Goal: Navigation & Orientation: Find specific page/section

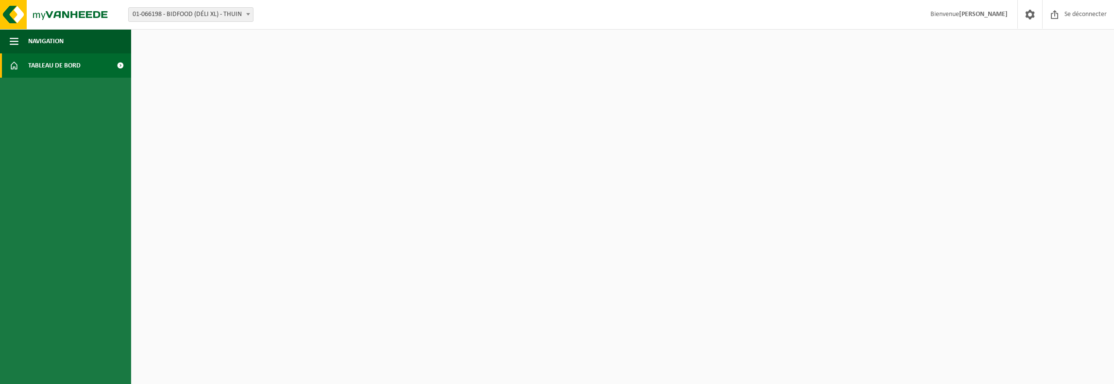
click at [66, 67] on font "Tableau de bord" at bounding box center [54, 65] width 52 height 7
click at [47, 39] on font "Navigation" at bounding box center [45, 41] width 35 height 7
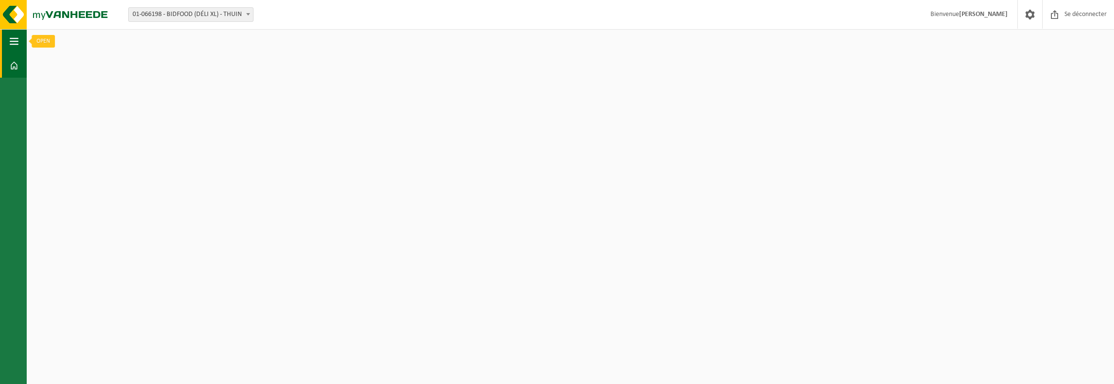
click at [4, 47] on button "Navigation" at bounding box center [13, 41] width 27 height 24
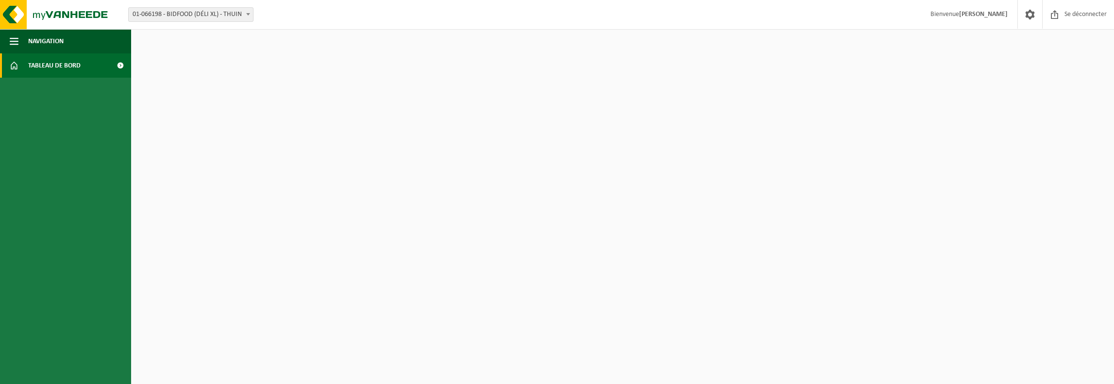
click at [249, 16] on span at bounding box center [248, 14] width 10 height 13
click at [76, 63] on font "Tableau de bord" at bounding box center [54, 65] width 52 height 7
click at [120, 67] on span at bounding box center [120, 65] width 22 height 24
click at [1028, 15] on span at bounding box center [1030, 14] width 15 height 29
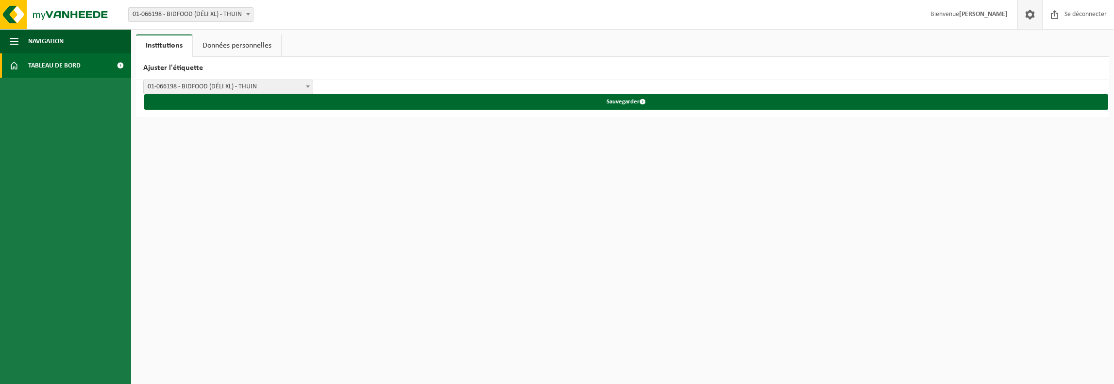
click at [72, 63] on font "Tableau de bord" at bounding box center [54, 65] width 52 height 7
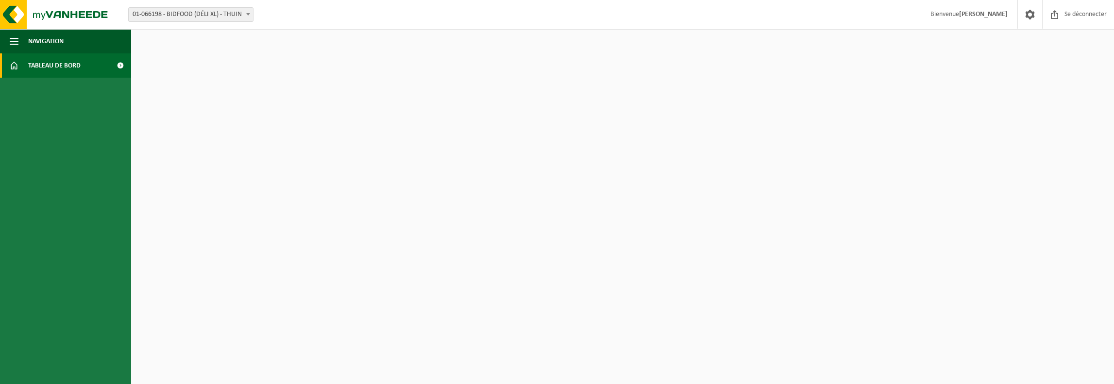
click at [661, 174] on html "Bifurquer: 01-066198 - BIDFOOD (DÉLI XL) - THUIN 01-066198 - BIDFOOD (DÉLI XL) …" at bounding box center [557, 192] width 1114 height 384
drag, startPoint x: 661, startPoint y: 175, endPoint x: 628, endPoint y: 188, distance: 35.7
click at [660, 176] on html "Bifurquer: 01-066198 - BIDFOOD (DÉLI XL) - THUIN 01-066198 - BIDFOOD (DÉLI XL) …" at bounding box center [557, 192] width 1114 height 384
drag, startPoint x: 628, startPoint y: 188, endPoint x: 590, endPoint y: 201, distance: 39.9
click at [611, 198] on html "Bifurquer: 01-066198 - BIDFOOD (DÉLI XL) - THUIN 01-066198 - BIDFOOD (DÉLI XL) …" at bounding box center [557, 192] width 1114 height 384
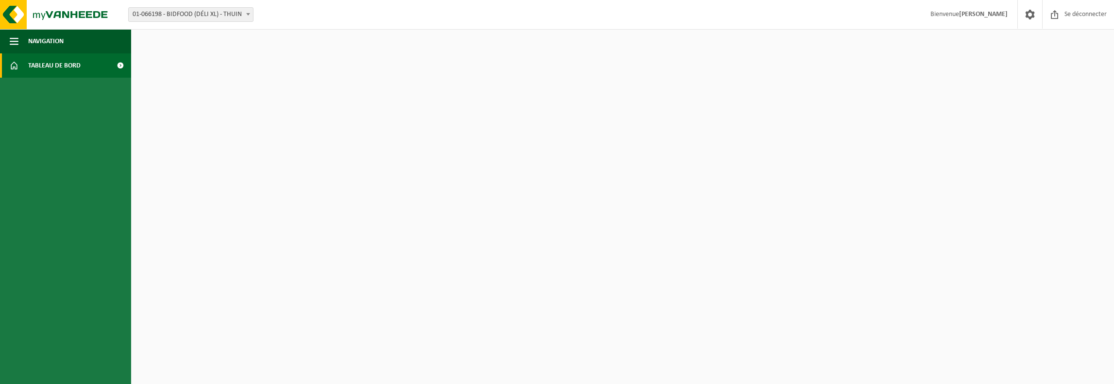
drag, startPoint x: 590, startPoint y: 201, endPoint x: 469, endPoint y: 232, distance: 125.2
click at [587, 206] on html "Bifurquer: 01-066198 - BIDFOOD (DÉLI XL) - THUIN 01-066198 - BIDFOOD (DÉLI XL) …" at bounding box center [557, 192] width 1114 height 384
drag, startPoint x: 469, startPoint y: 232, endPoint x: 463, endPoint y: 236, distance: 8.0
click at [466, 235] on html "Bifurquer: 01-066198 - BIDFOOD (DÉLI XL) - THUIN 01-066198 - BIDFOOD (DÉLI XL) …" at bounding box center [557, 192] width 1114 height 384
drag, startPoint x: 377, startPoint y: 258, endPoint x: 289, endPoint y: 293, distance: 94.6
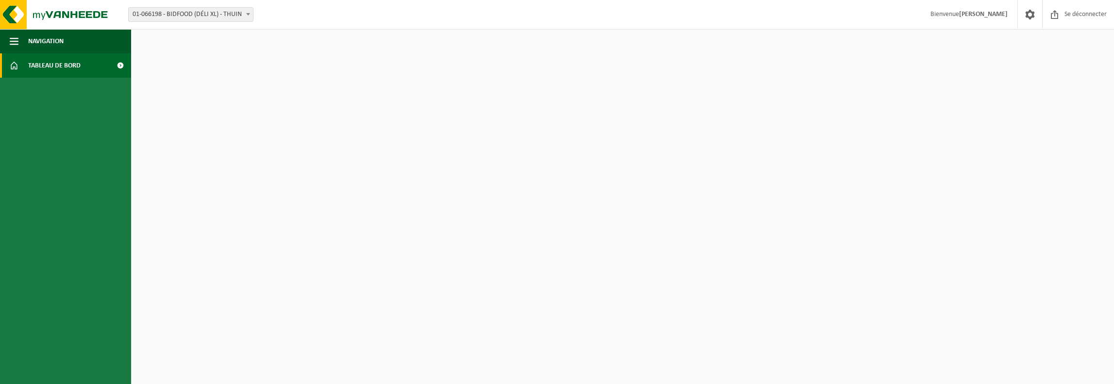
click at [336, 280] on html "Bifurquer: 01-066198 - BIDFOOD (DÉLI XL) - THUIN 01-066198 - BIDFOOD (DÉLI XL) …" at bounding box center [557, 192] width 1114 height 384
drag, startPoint x: 289, startPoint y: 293, endPoint x: 278, endPoint y: 303, distance: 14.8
click at [288, 294] on html "Bifurquer: 01-066198 - BIDFOOD (DÉLI XL) - THUIN 01-066198 - BIDFOOD (DÉLI XL) …" at bounding box center [557, 192] width 1114 height 384
click at [279, 303] on html "Bifurquer: 01-066198 - BIDFOOD (DÉLI XL) - THUIN 01-066198 - BIDFOOD (DÉLI XL) …" at bounding box center [557, 192] width 1114 height 384
click at [290, 303] on html "Bifurquer: 01-066198 - BIDFOOD (DÉLI XL) - THUIN 01-066198 - BIDFOOD (DÉLI XL) …" at bounding box center [557, 192] width 1114 height 384
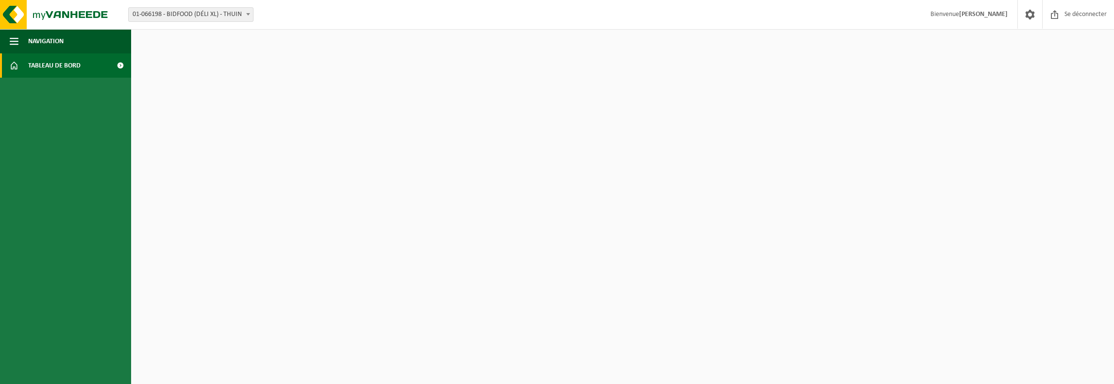
click at [343, 278] on html "Bifurquer: 01-066198 - BIDFOOD (DÉLI XL) - THUIN 01-066198 - BIDFOOD (DÉLI XL) …" at bounding box center [557, 192] width 1114 height 384
click at [412, 256] on html "Bifurquer: 01-066198 - BIDFOOD (DÉLI XL) - THUIN 01-066198 - BIDFOOD (DÉLI XL) …" at bounding box center [557, 192] width 1114 height 384
drag, startPoint x: 558, startPoint y: 198, endPoint x: 624, endPoint y: 175, distance: 69.4
click at [560, 198] on html "Bifurquer: 01-066198 - BIDFOOD (DÉLI XL) - THUIN 01-066198 - BIDFOOD (DÉLI XL) …" at bounding box center [557, 192] width 1114 height 384
click at [624, 175] on html "Bifurquer: 01-066198 - BIDFOOD (DÉLI XL) - THUIN 01-066198 - BIDFOOD (DÉLI XL) …" at bounding box center [557, 192] width 1114 height 384
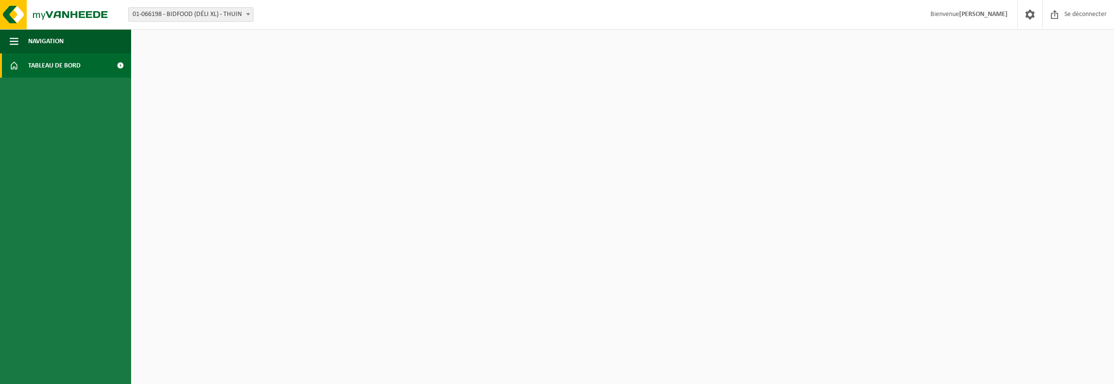
drag, startPoint x: 562, startPoint y: 186, endPoint x: 523, endPoint y: 205, distance: 43.4
click at [550, 199] on html "Bifurquer: 01-066198 - BIDFOOD (DÉLI XL) - THUIN 01-066198 - BIDFOOD (DÉLI XL) …" at bounding box center [557, 192] width 1114 height 384
click at [523, 205] on html "Bifurquer: 01-066198 - BIDFOOD (DÉLI XL) - THUIN 01-066198 - BIDFOOD (DÉLI XL) …" at bounding box center [557, 192] width 1114 height 384
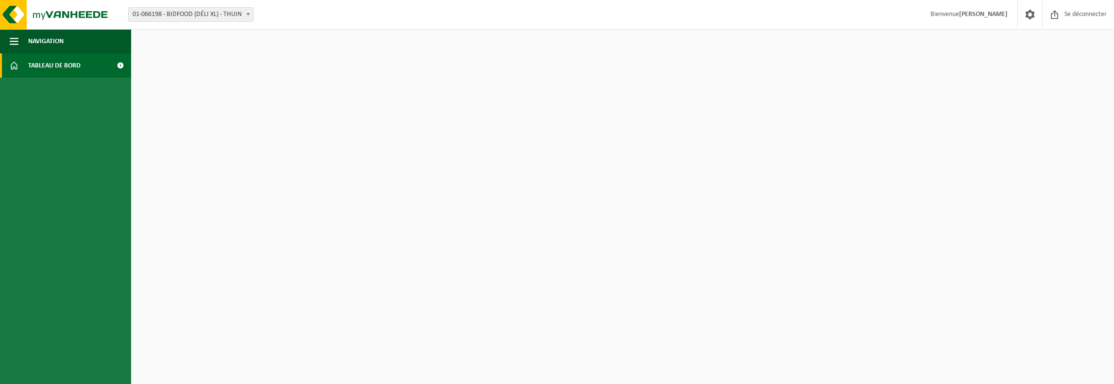
click at [523, 205] on html "Bifurquer: 01-066198 - BIDFOOD (DÉLI XL) - THUIN 01-066198 - BIDFOOD (DÉLI XL) …" at bounding box center [557, 192] width 1114 height 384
